Goal: Task Accomplishment & Management: Complete application form

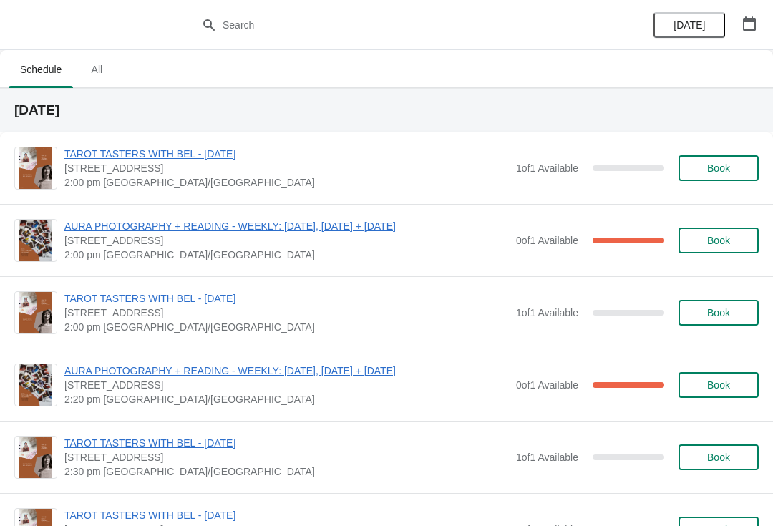
click at [708, 165] on span "Book" at bounding box center [718, 167] width 23 height 11
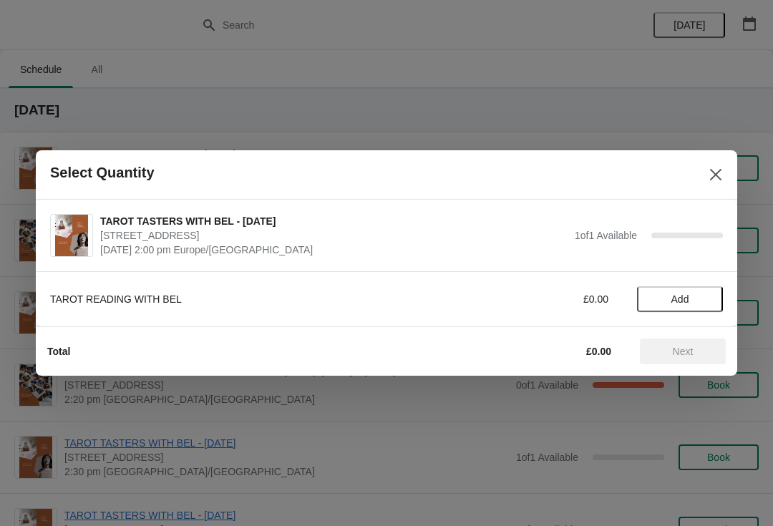
click at [675, 303] on span "Add" at bounding box center [680, 298] width 18 height 11
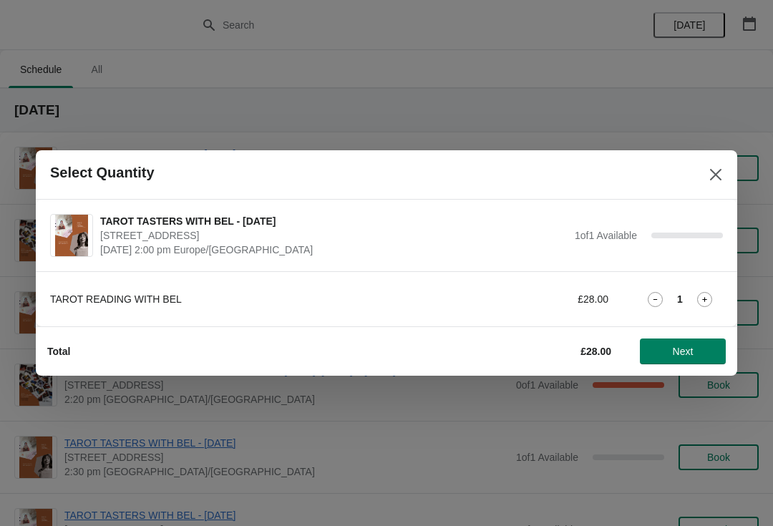
click at [690, 351] on span "Next" at bounding box center [682, 351] width 21 height 11
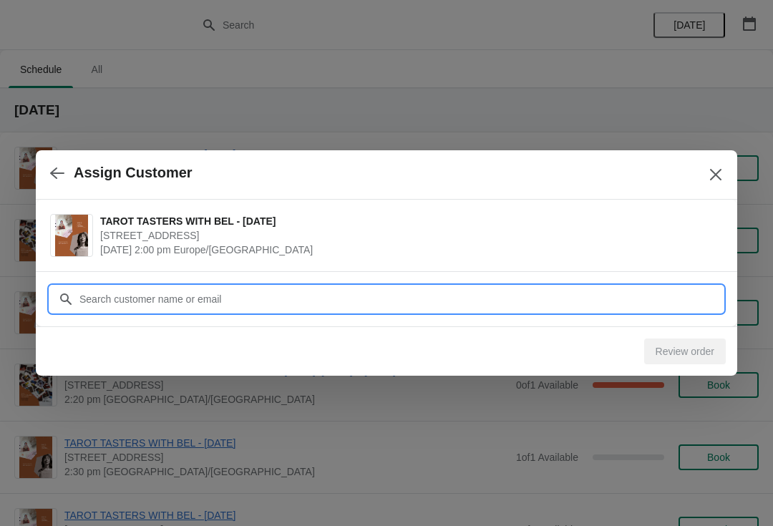
click at [510, 308] on input "Customer" at bounding box center [401, 299] width 644 height 26
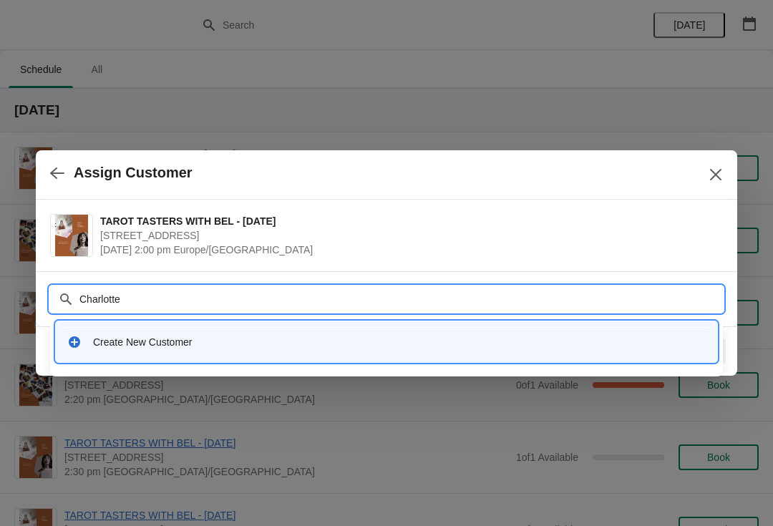
type input "Charlotte"
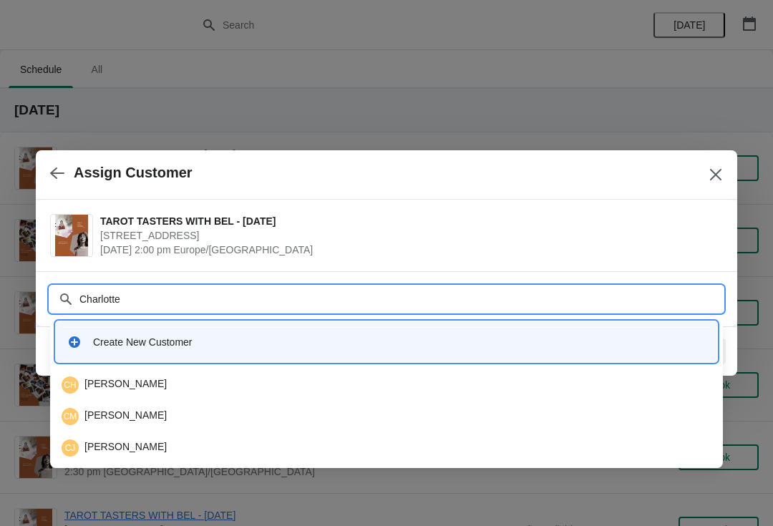
click at [230, 338] on div "Create New Customer" at bounding box center [399, 342] width 612 height 14
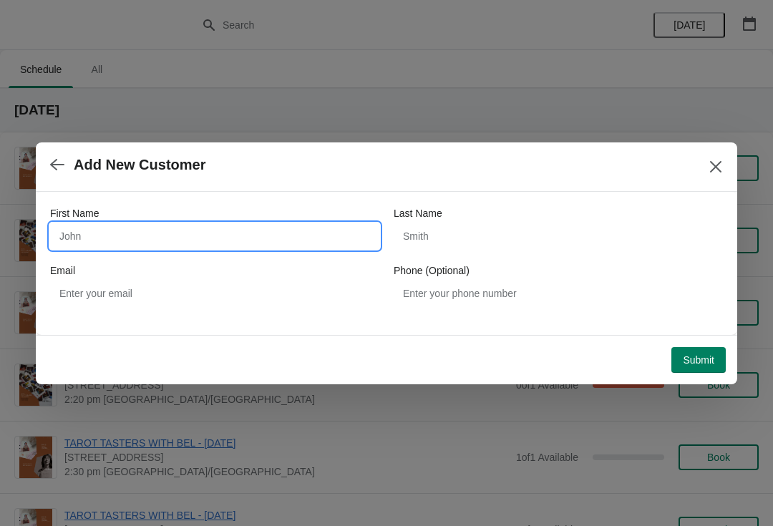
click at [195, 227] on input "First Name" at bounding box center [214, 236] width 329 height 26
type input "Charlotte"
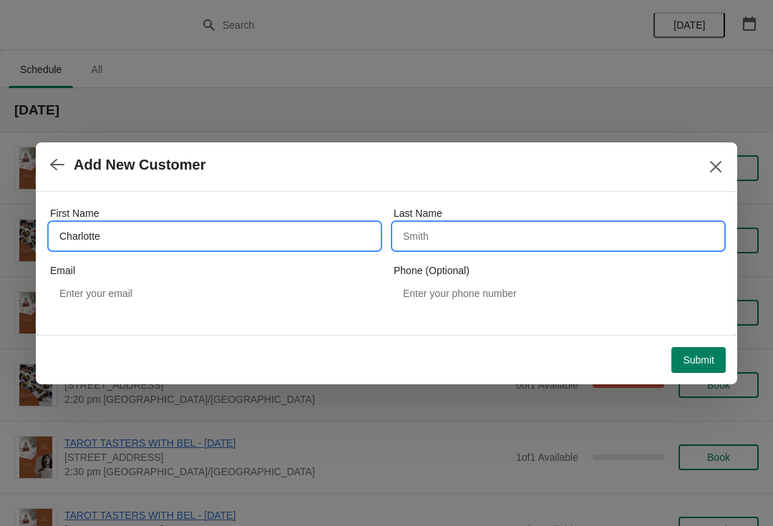
click at [453, 243] on input "Last Name" at bounding box center [557, 236] width 329 height 26
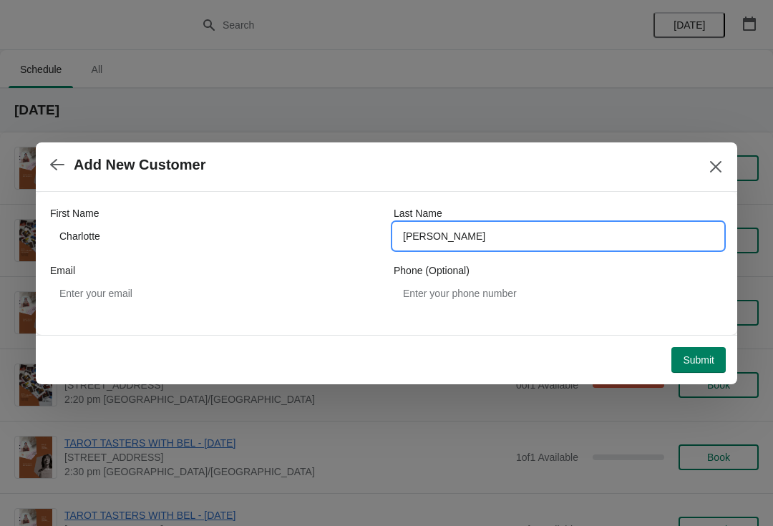
type input "[PERSON_NAME]"
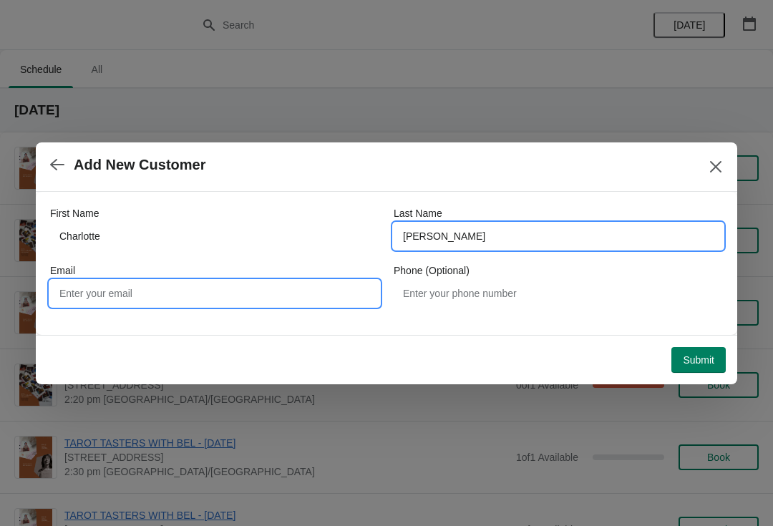
click at [236, 290] on input "Email" at bounding box center [214, 293] width 329 height 26
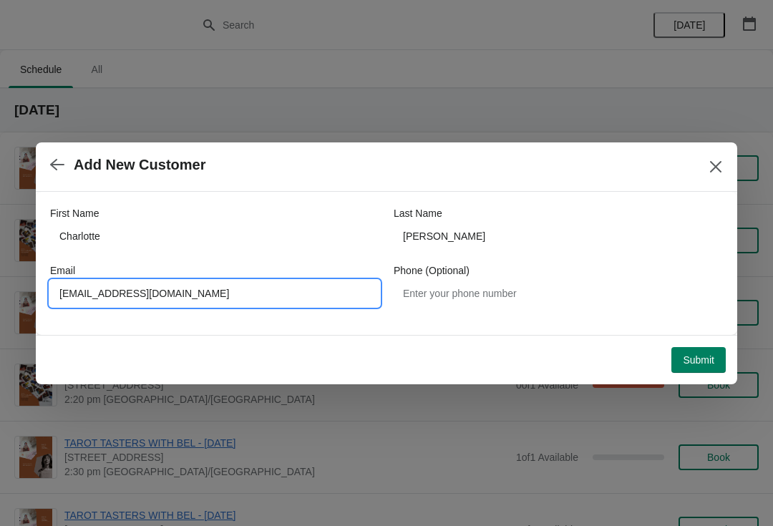
type input "[EMAIL_ADDRESS][DOMAIN_NAME]"
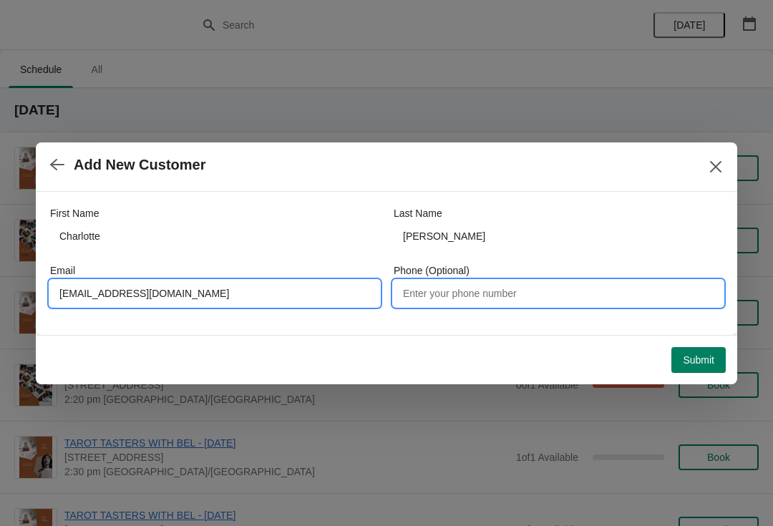
click at [521, 292] on input "Phone (Optional)" at bounding box center [557, 293] width 329 height 26
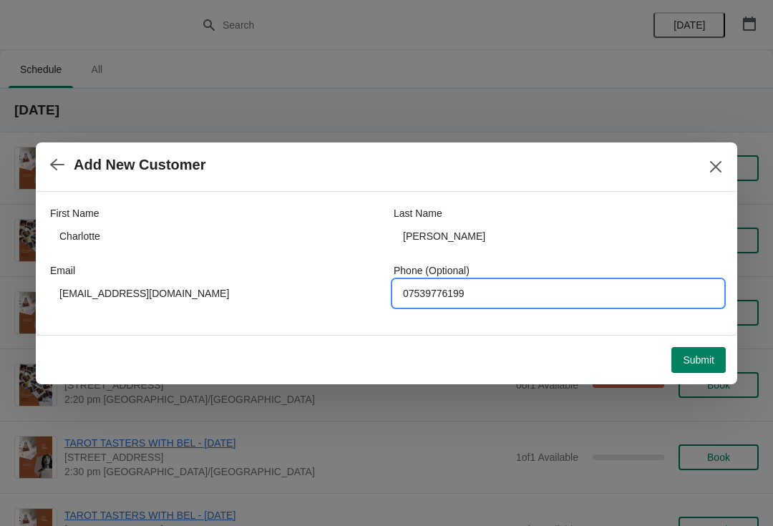
type input "07539776199"
click at [702, 352] on button "Submit" at bounding box center [698, 360] width 54 height 26
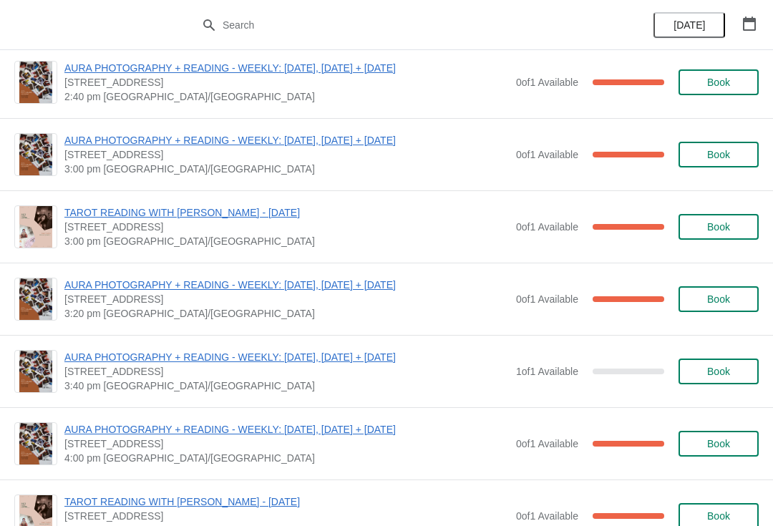
scroll to position [3724, 0]
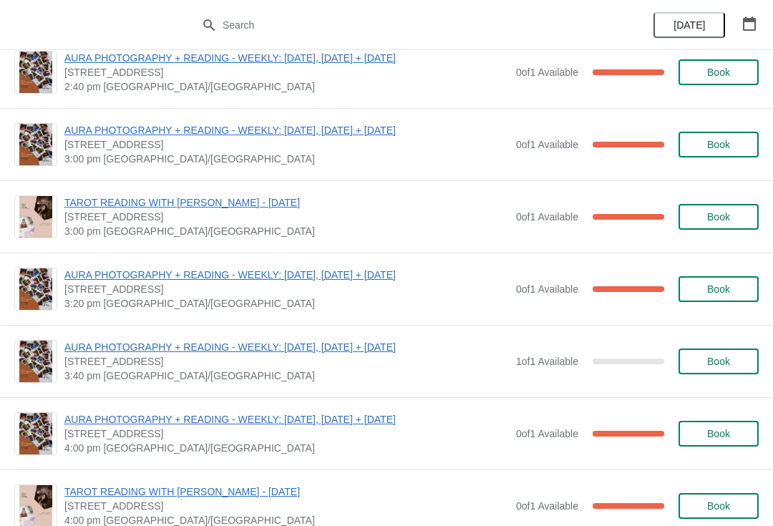
click at [722, 361] on span "Book" at bounding box center [718, 361] width 23 height 11
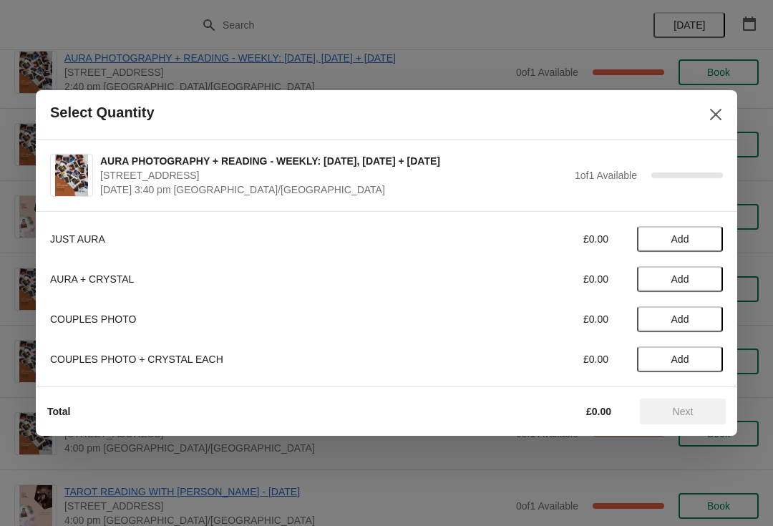
click at [682, 235] on span "Add" at bounding box center [680, 238] width 18 height 11
click at [684, 403] on button "Next" at bounding box center [683, 411] width 86 height 26
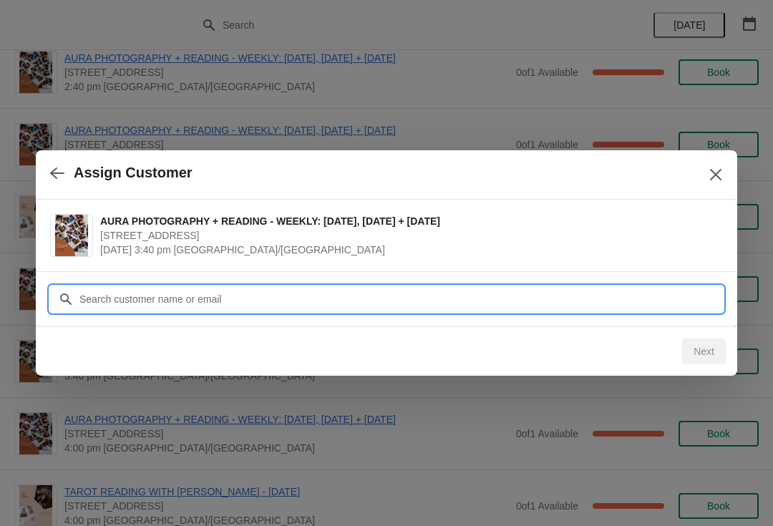
click at [474, 293] on input "Customer" at bounding box center [401, 299] width 644 height 26
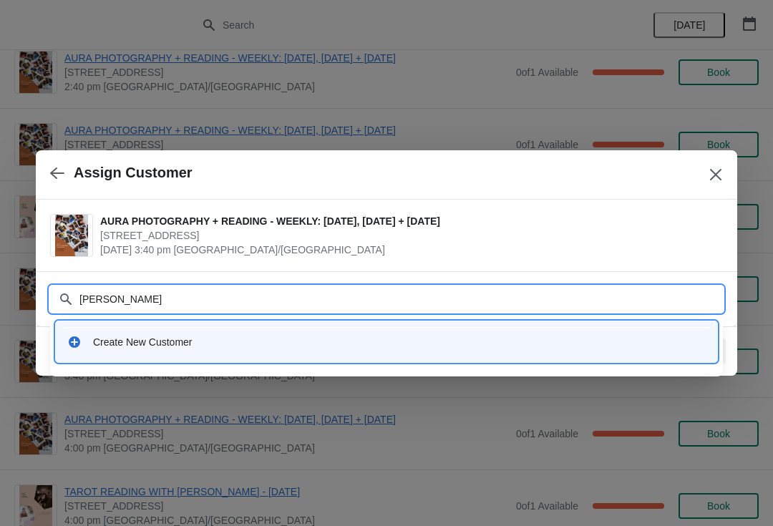
type input "Joanna Smur"
click at [394, 416] on div at bounding box center [386, 263] width 773 height 526
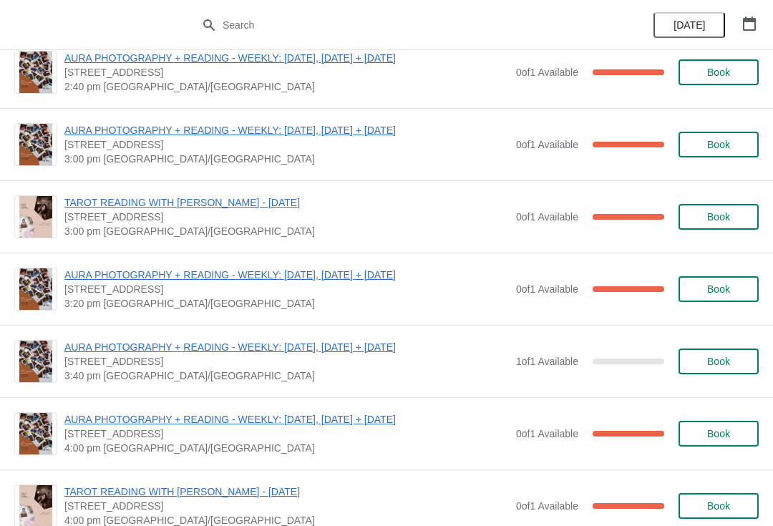
click at [707, 358] on span "Book" at bounding box center [718, 361] width 23 height 11
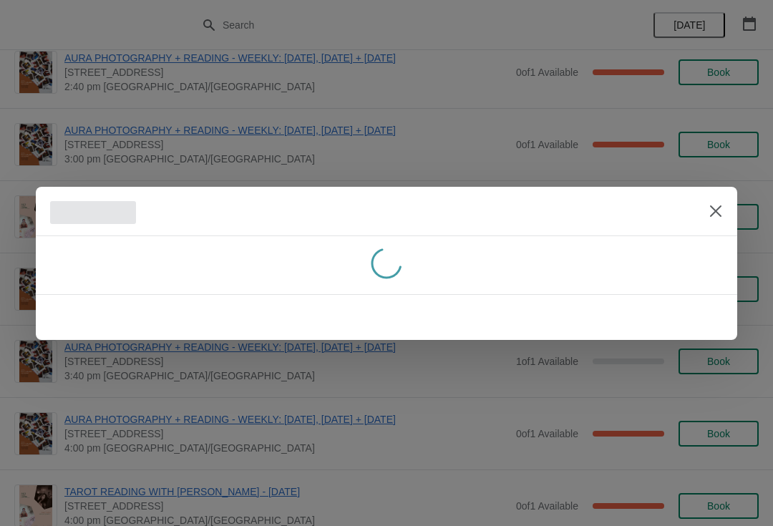
scroll to position [0, 0]
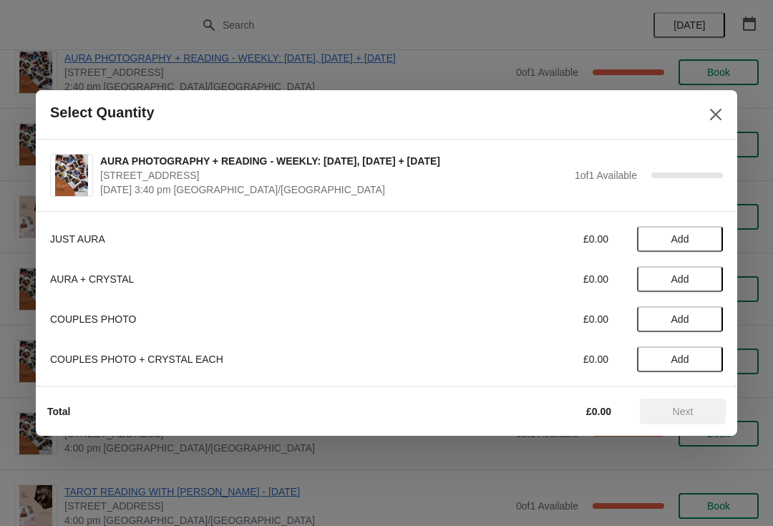
click at [677, 235] on span "Add" at bounding box center [680, 238] width 18 height 11
click at [675, 411] on span "Next" at bounding box center [682, 411] width 21 height 11
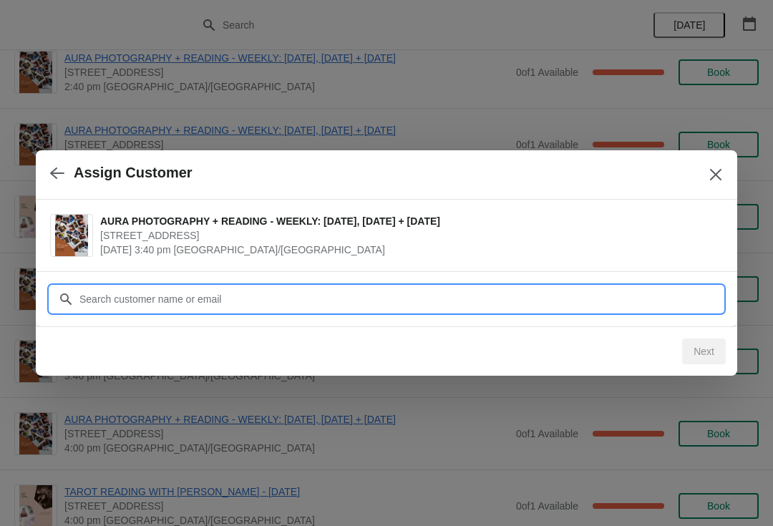
click at [524, 288] on input "Customer" at bounding box center [401, 299] width 644 height 26
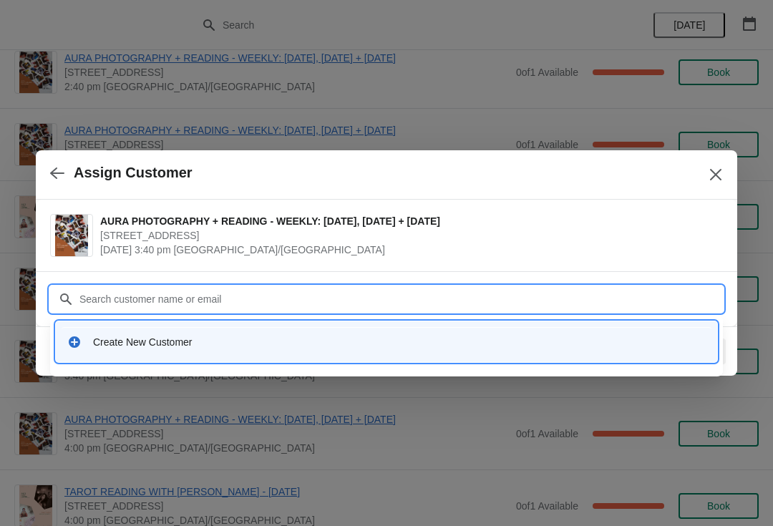
click at [461, 348] on div "Create New Customer" at bounding box center [399, 342] width 612 height 14
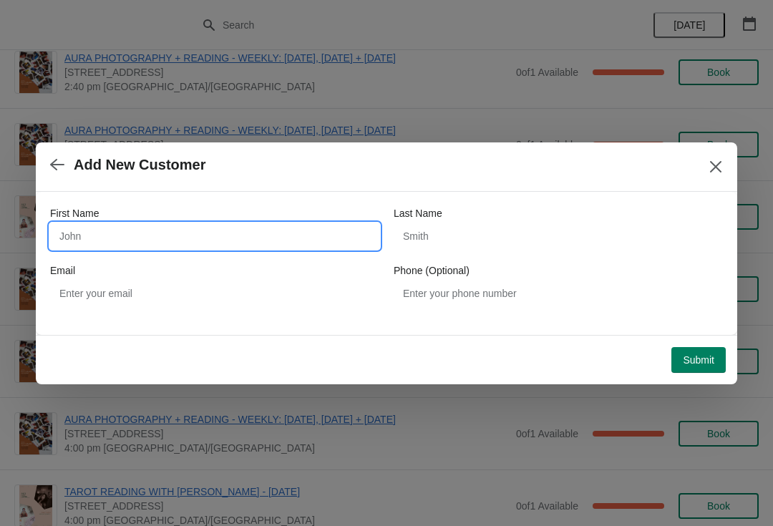
click at [255, 245] on input "First Name" at bounding box center [214, 236] width 329 height 26
click at [68, 158] on button "button" at bounding box center [57, 165] width 26 height 28
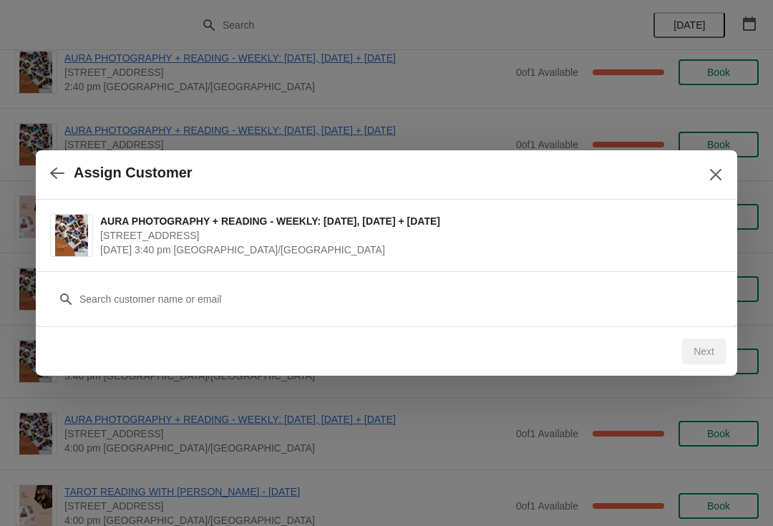
click at [57, 181] on button "button" at bounding box center [57, 173] width 26 height 28
